Goal: Transaction & Acquisition: Obtain resource

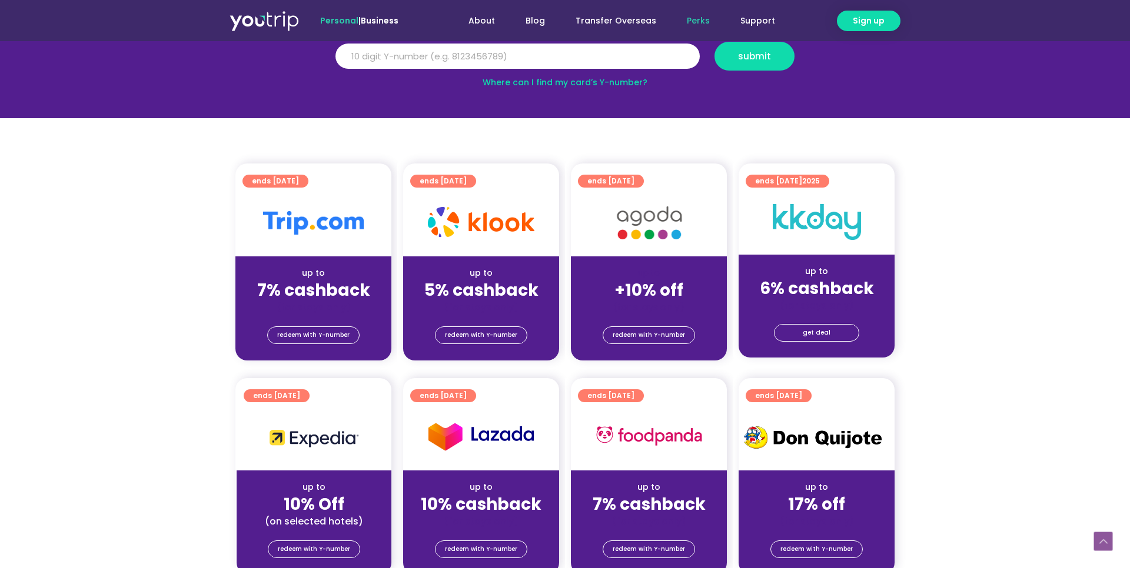
scroll to position [155, 0]
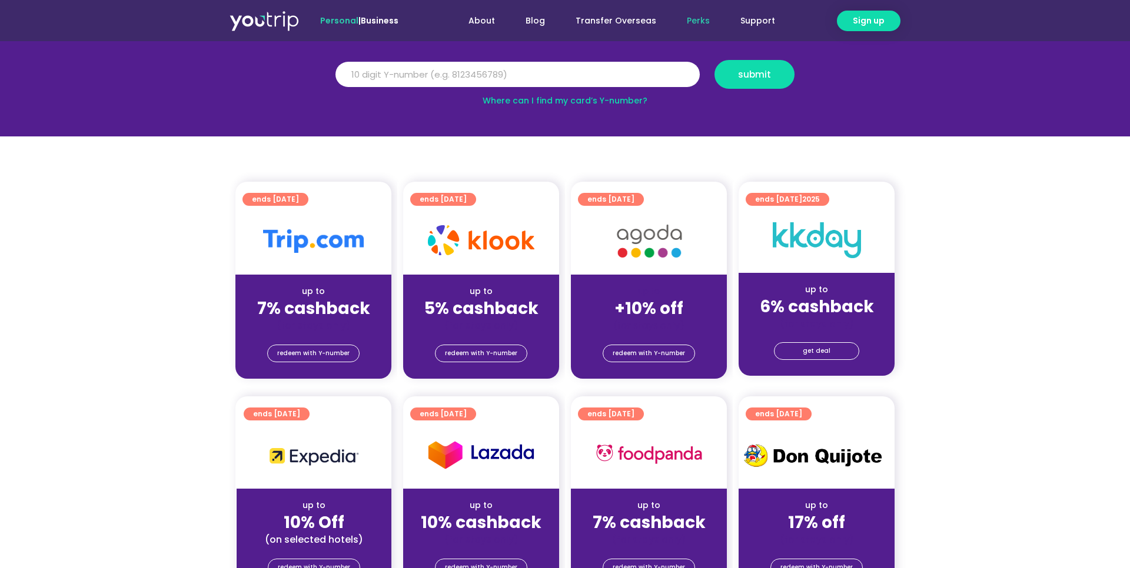
click at [630, 238] on img at bounding box center [649, 241] width 94 height 48
click at [644, 348] on span "redeem with Y-number" at bounding box center [649, 353] width 72 height 16
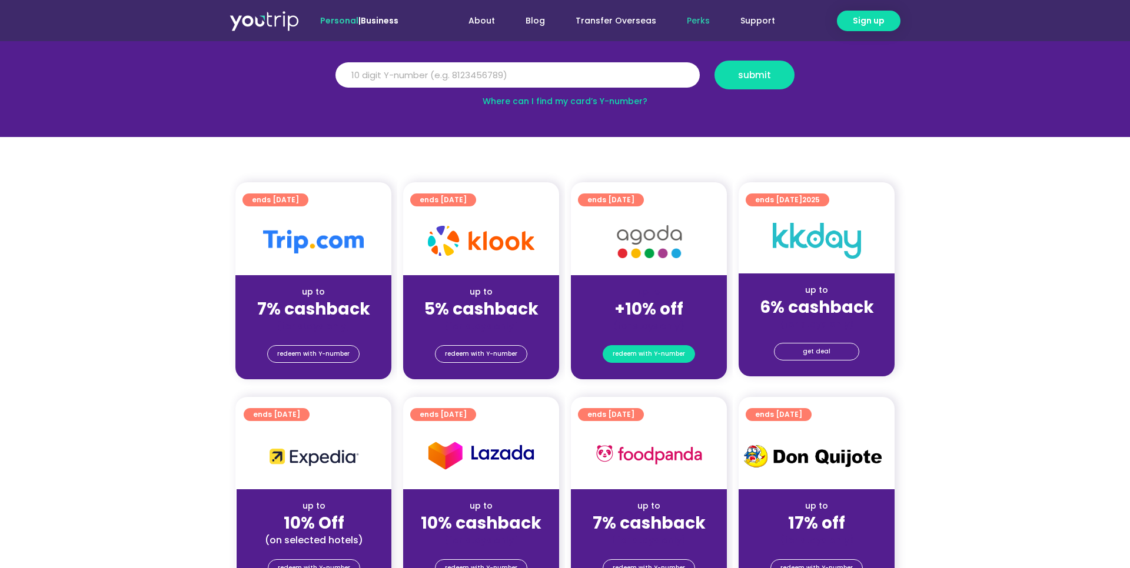
scroll to position [129, 0]
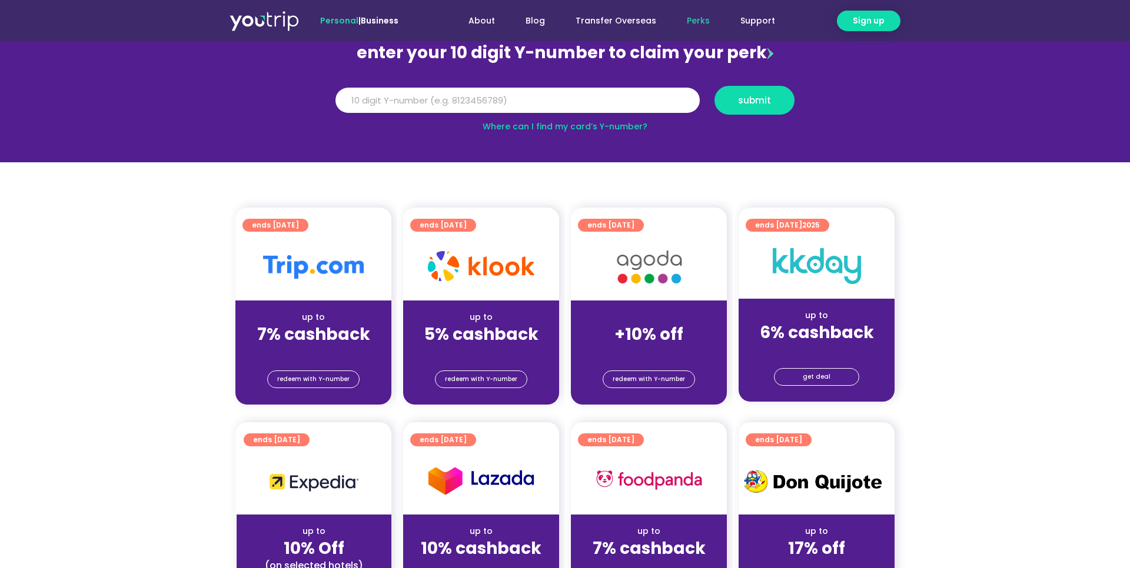
click at [654, 308] on div "up to +10% off (for stays only)" at bounding box center [649, 329] width 156 height 57
click at [628, 230] on span "ends [DATE]" at bounding box center [610, 225] width 47 height 13
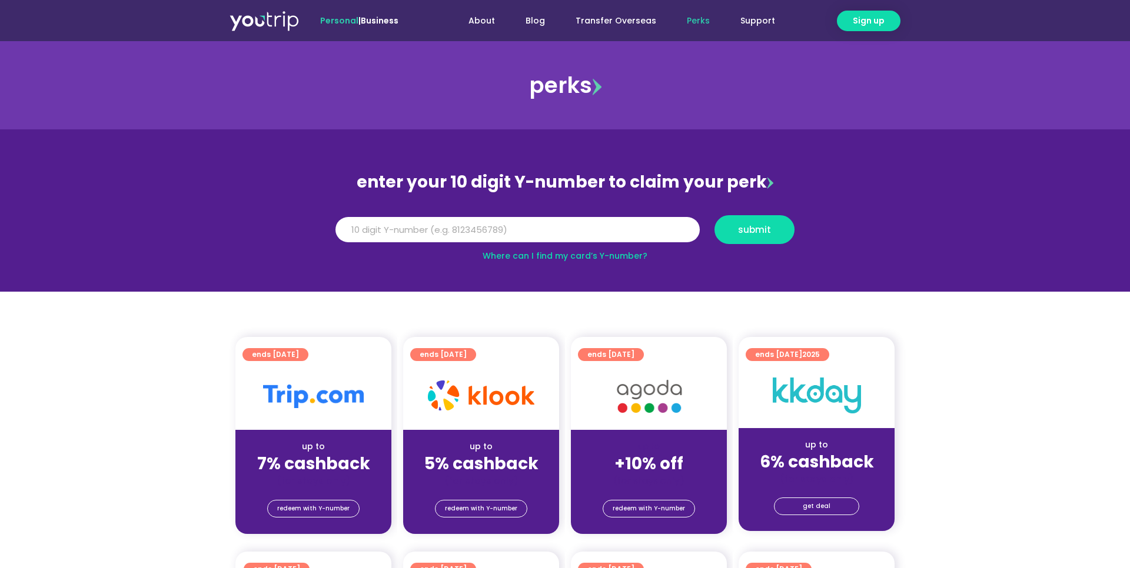
click at [634, 354] on span "ends [DATE]" at bounding box center [610, 354] width 47 height 13
click at [639, 226] on input "Y Number" at bounding box center [517, 230] width 364 height 26
type input "0"
type input "8176144702"
click at [769, 229] on span "submit" at bounding box center [754, 229] width 33 height 9
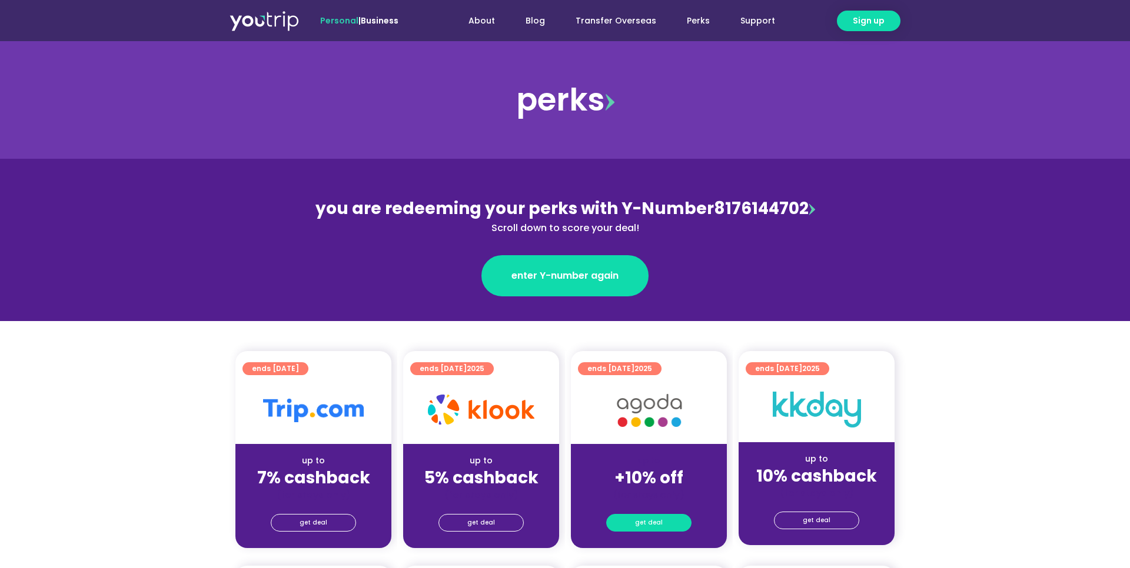
click at [659, 524] on span "get deal" at bounding box center [649, 523] width 28 height 16
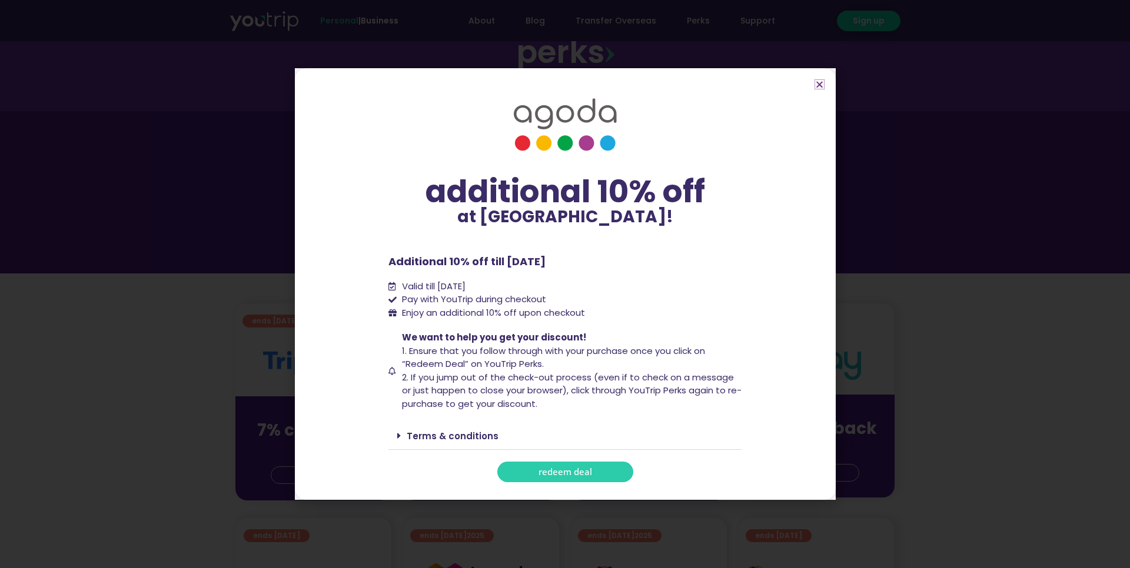
scroll to position [49, 0]
click at [481, 433] on link "Terms & conditions" at bounding box center [453, 436] width 92 height 12
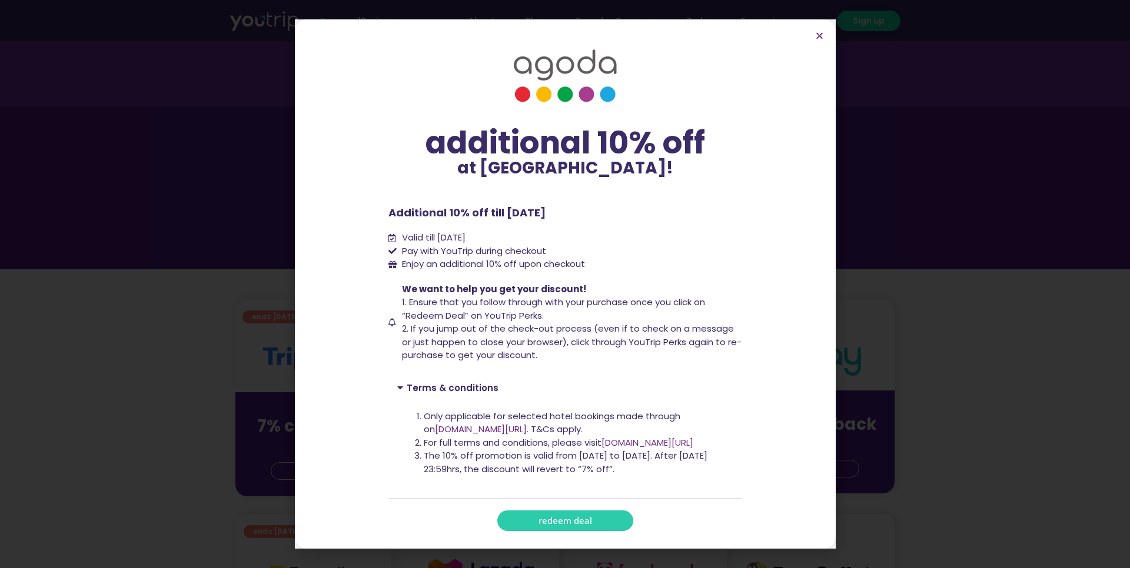
scroll to position [46, 0]
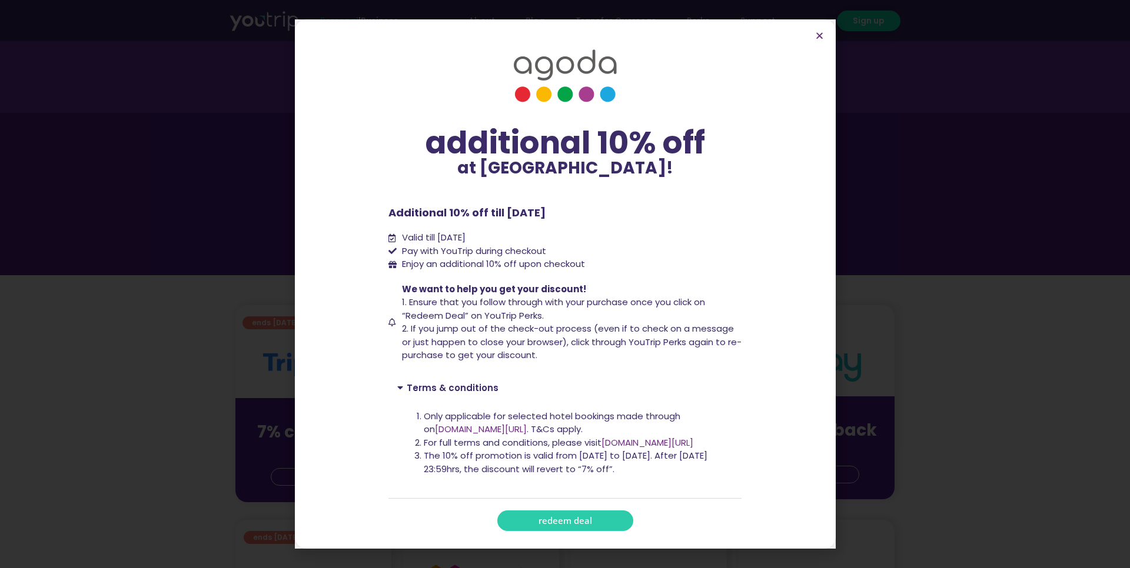
click at [494, 440] on li "For full terms and conditions, please visit [DOMAIN_NAME][URL]" at bounding box center [578, 444] width 309 height 14
click at [663, 437] on link "[DOMAIN_NAME][URL]" at bounding box center [647, 443] width 92 height 12
click at [820, 35] on icon "Close" at bounding box center [819, 35] width 9 height 9
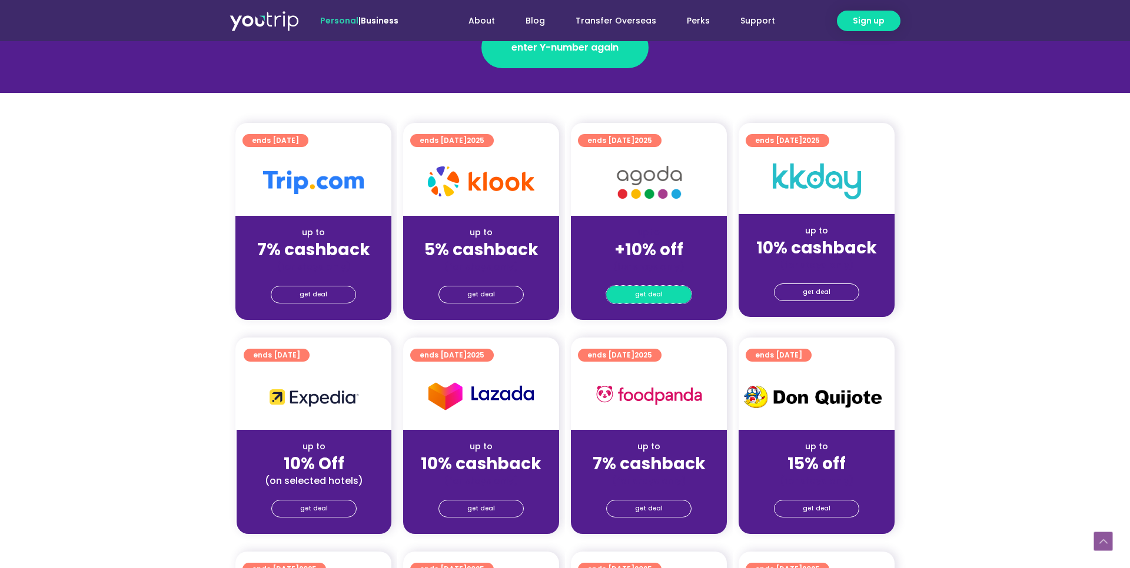
scroll to position [228, 0]
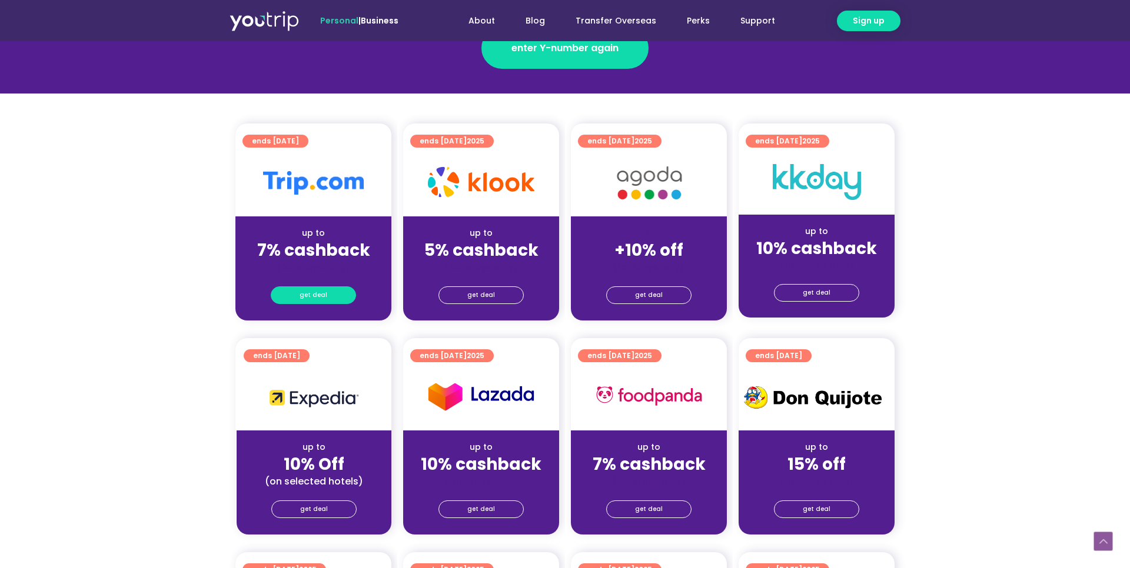
click at [321, 297] on span "get deal" at bounding box center [314, 295] width 28 height 16
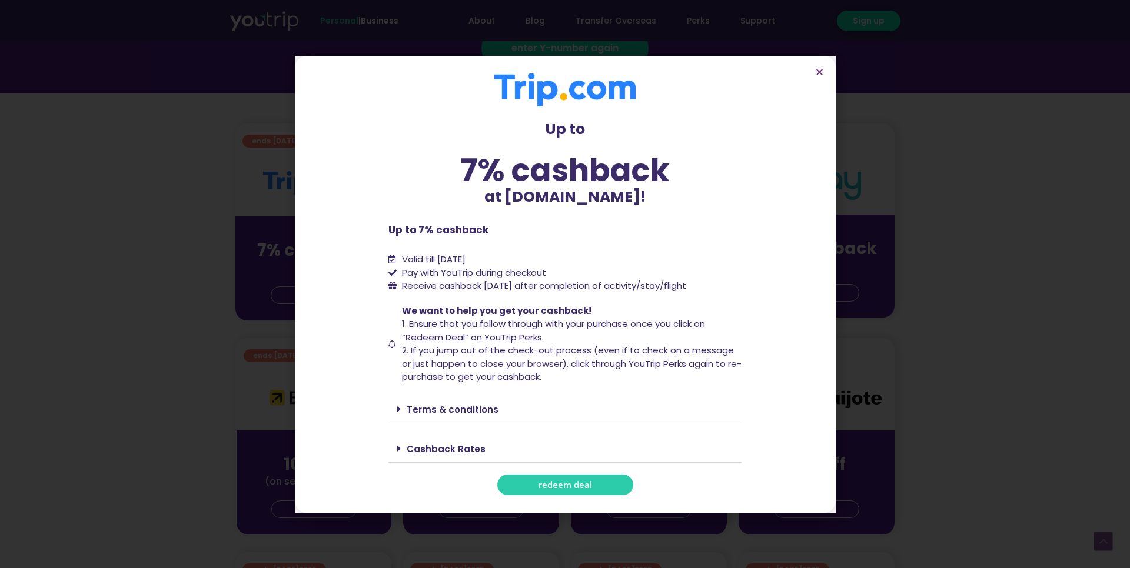
click at [462, 411] on link "Terms & conditions" at bounding box center [453, 410] width 92 height 12
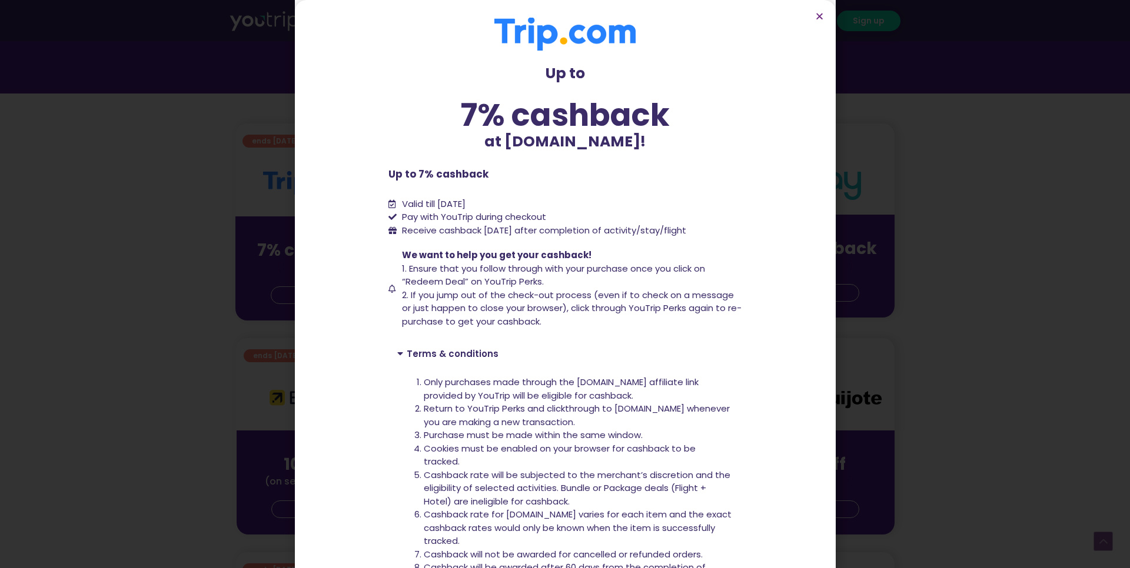
scroll to position [238, 0]
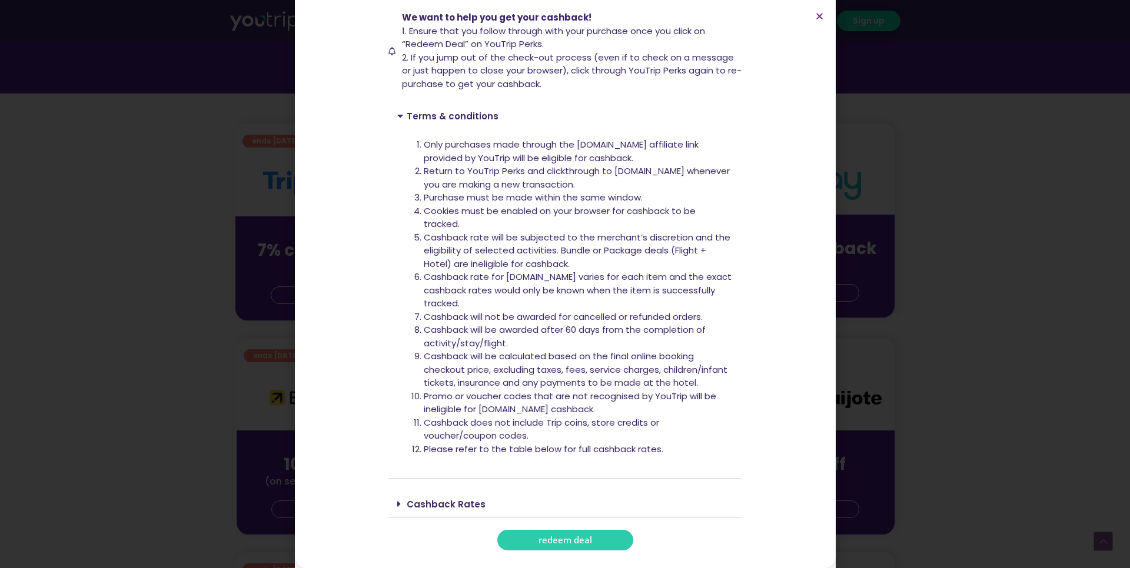
click at [442, 497] on div "Cashback Rates" at bounding box center [564, 505] width 353 height 28
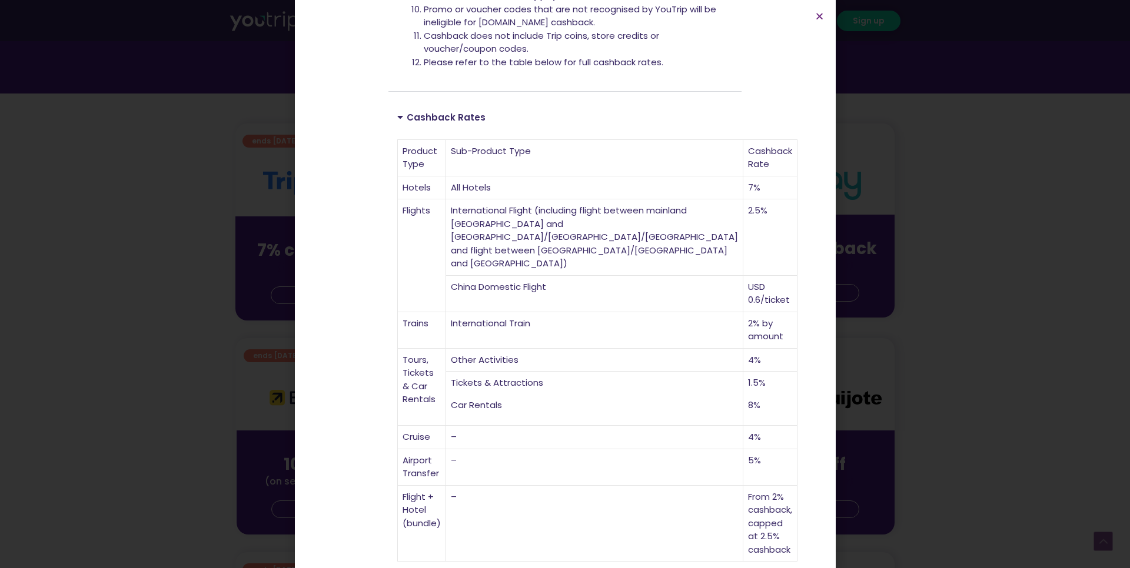
scroll to position [625, 0]
